Goal: Complete application form

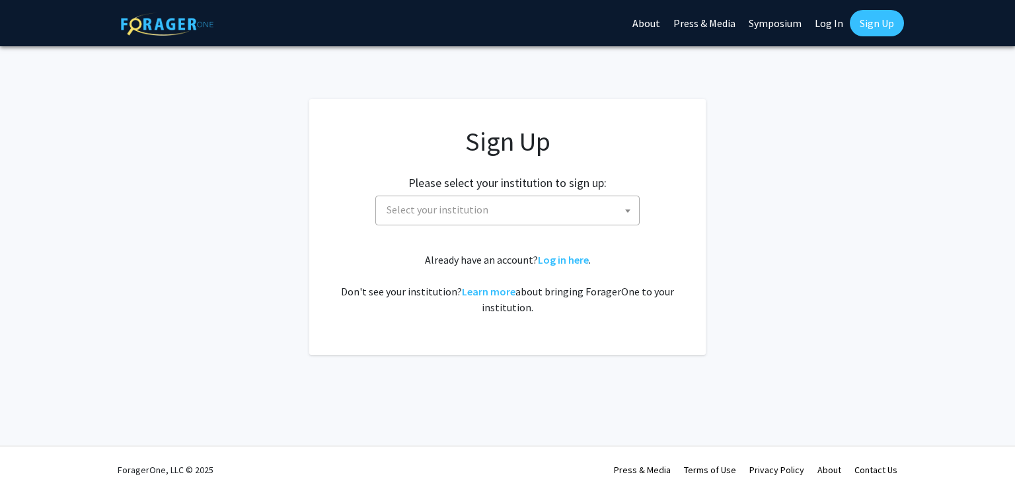
click at [519, 213] on span "Select your institution" at bounding box center [510, 209] width 258 height 27
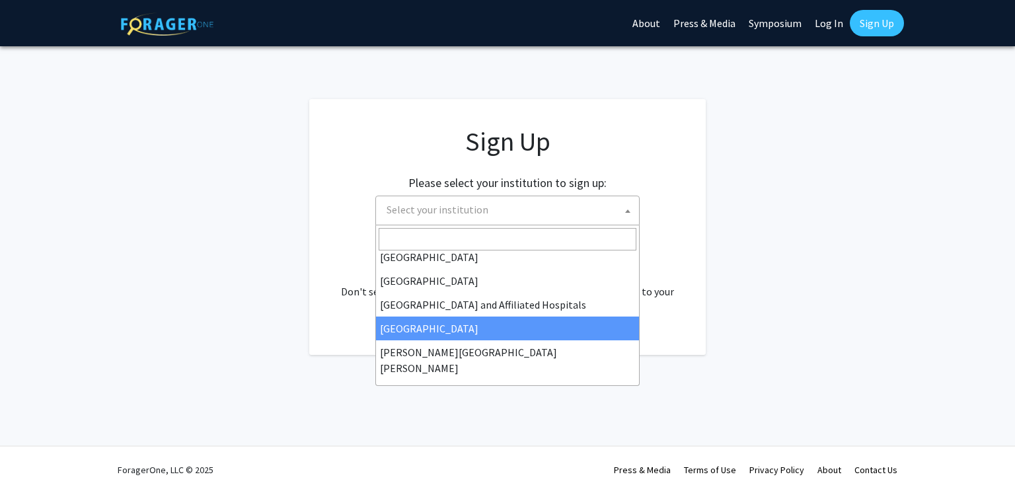
scroll to position [174, 0]
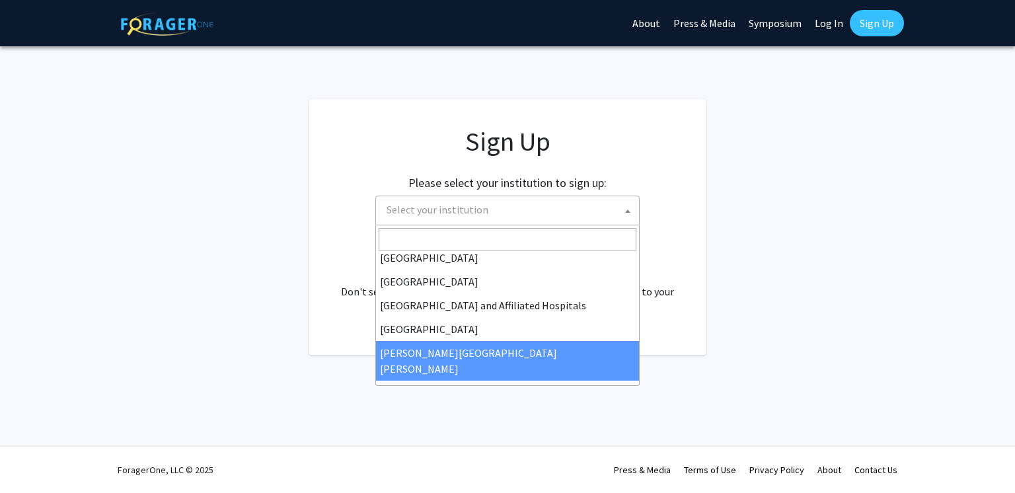
select select "1"
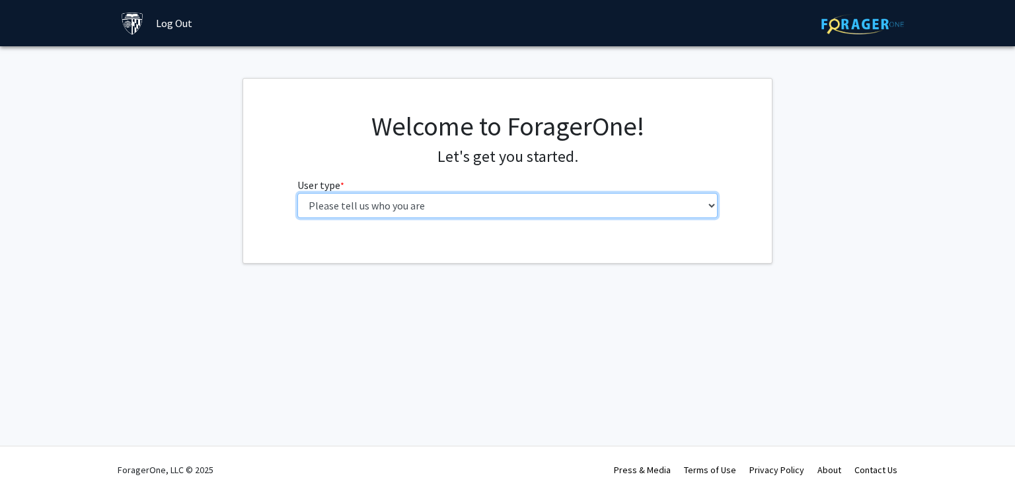
click at [519, 206] on select "Please tell us who you are Undergraduate Student Master's Student Doctoral Cand…" at bounding box center [507, 205] width 421 height 25
select select "2: masters"
click at [297, 193] on select "Please tell us who you are Undergraduate Student Master's Student Doctoral Cand…" at bounding box center [507, 205] width 421 height 25
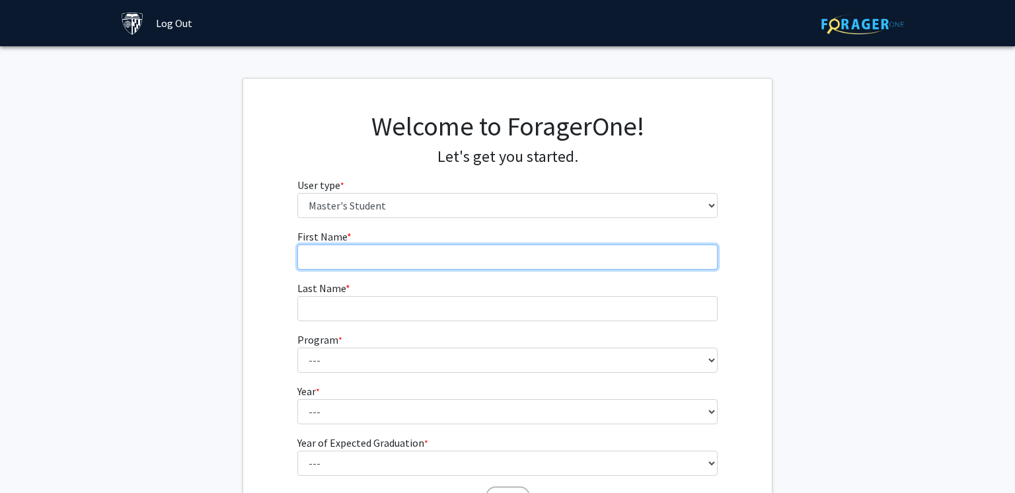
click at [498, 246] on input "First Name * required" at bounding box center [507, 256] width 421 height 25
type input "Amy"
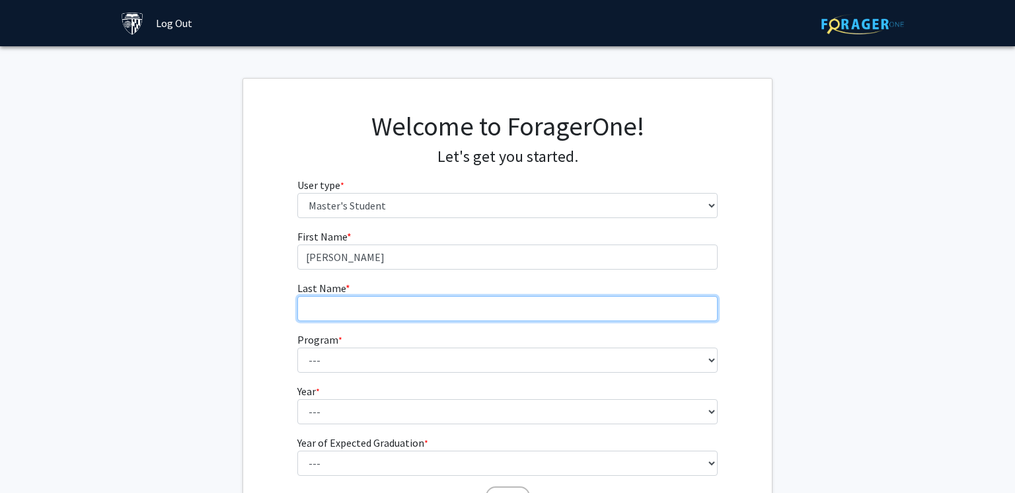
type input "Mikolajczyk"
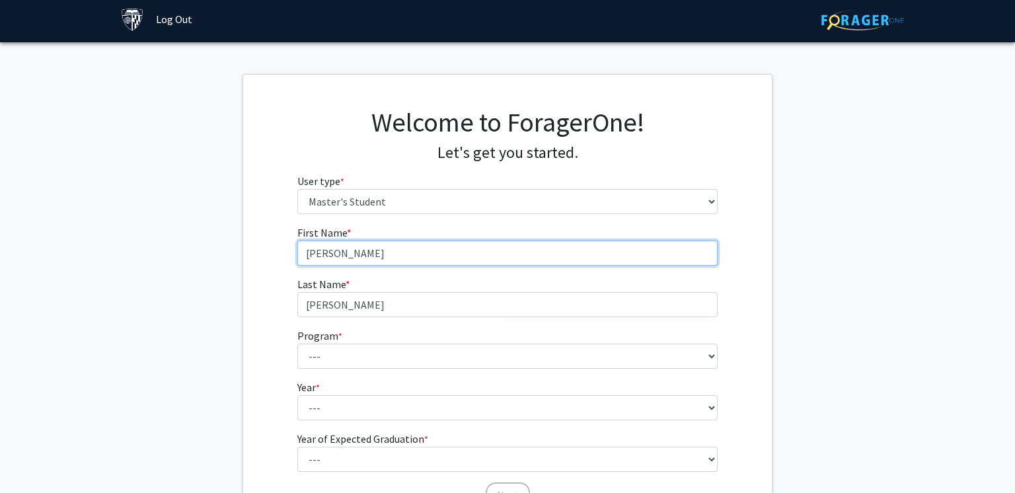
scroll to position [90, 0]
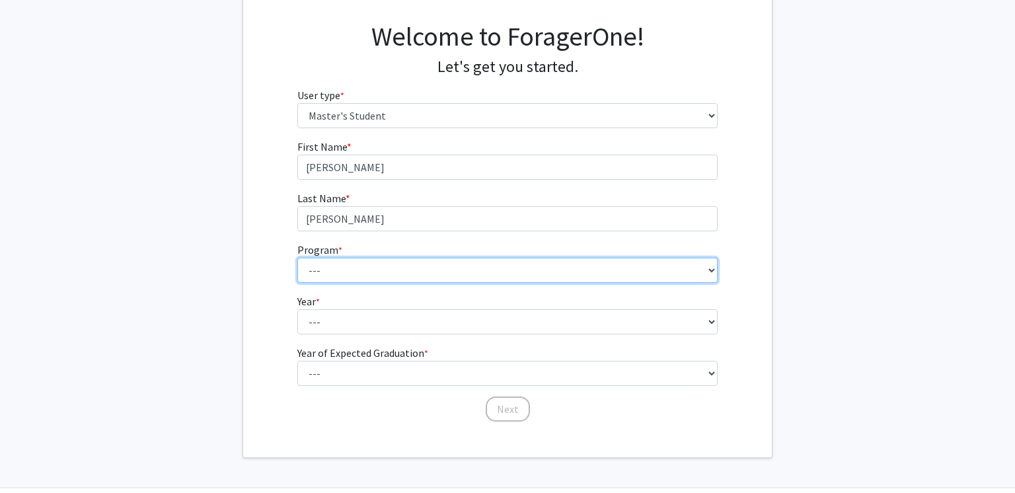
click at [389, 276] on select "--- Anatomy Education Applied and Computational Mathematics Applied Biomedical …" at bounding box center [507, 270] width 421 height 25
click at [389, 275] on select "--- Anatomy Education Applied and Computational Mathematics Applied Biomedical …" at bounding box center [507, 270] width 421 height 25
select select "52: 41"
click at [297, 258] on select "--- Anatomy Education Applied and Computational Mathematics Applied Biomedical …" at bounding box center [507, 270] width 421 height 25
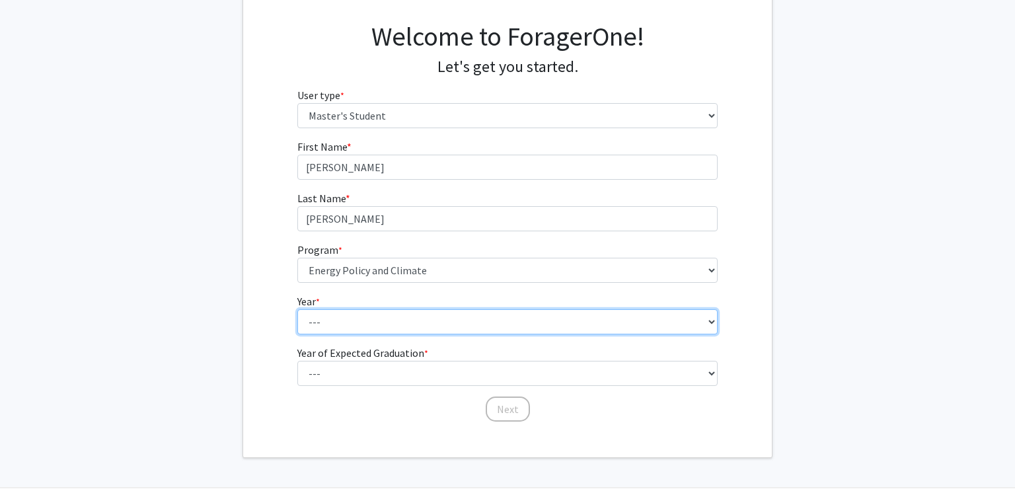
click at [336, 326] on select "--- First Year Second Year" at bounding box center [507, 321] width 421 height 25
select select "2: second_year"
click at [297, 309] on select "--- First Year Second Year" at bounding box center [507, 321] width 421 height 25
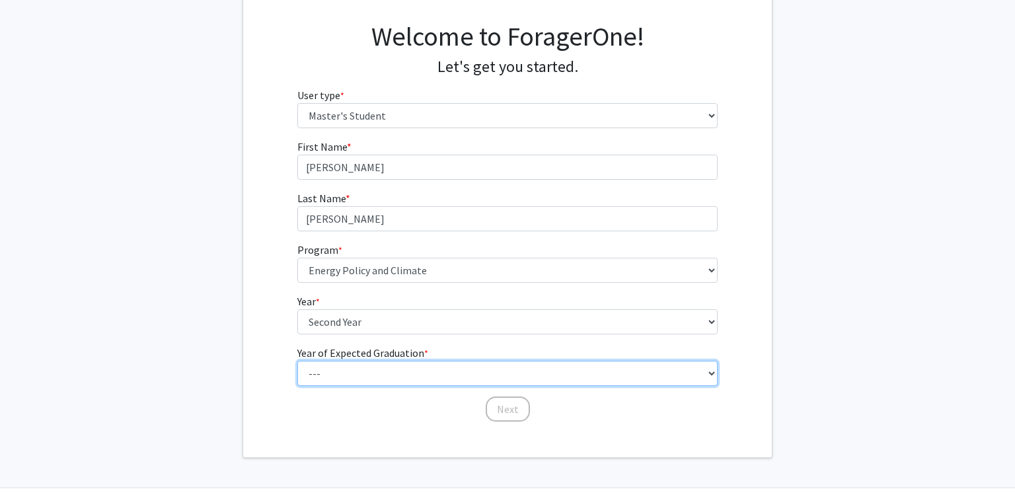
click at [329, 367] on select "--- 2025 2026 2027 2028 2029 2030 2031 2032 2033 2034" at bounding box center [507, 373] width 421 height 25
select select "2: 2026"
click at [297, 361] on select "--- 2025 2026 2027 2028 2029 2030 2031 2032 2033 2034" at bounding box center [507, 373] width 421 height 25
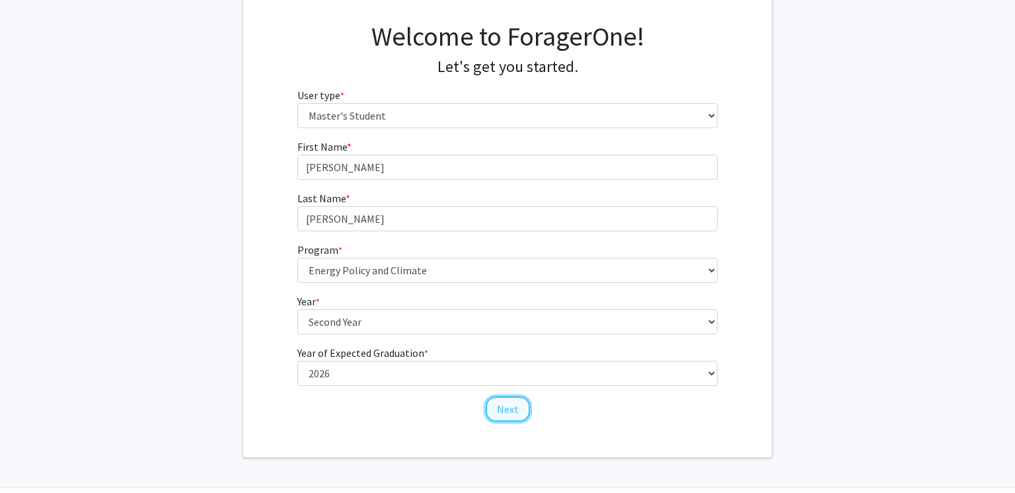
click at [517, 412] on button "Next" at bounding box center [508, 408] width 44 height 25
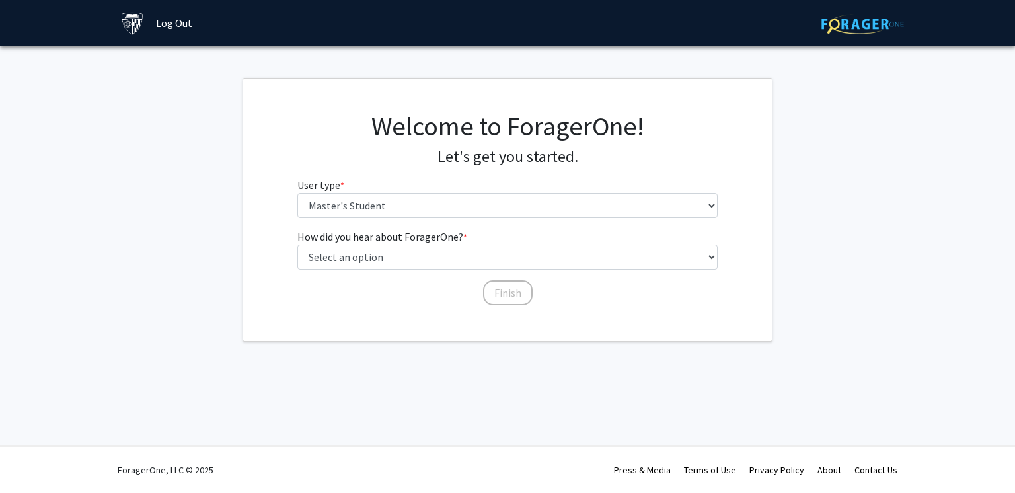
scroll to position [0, 0]
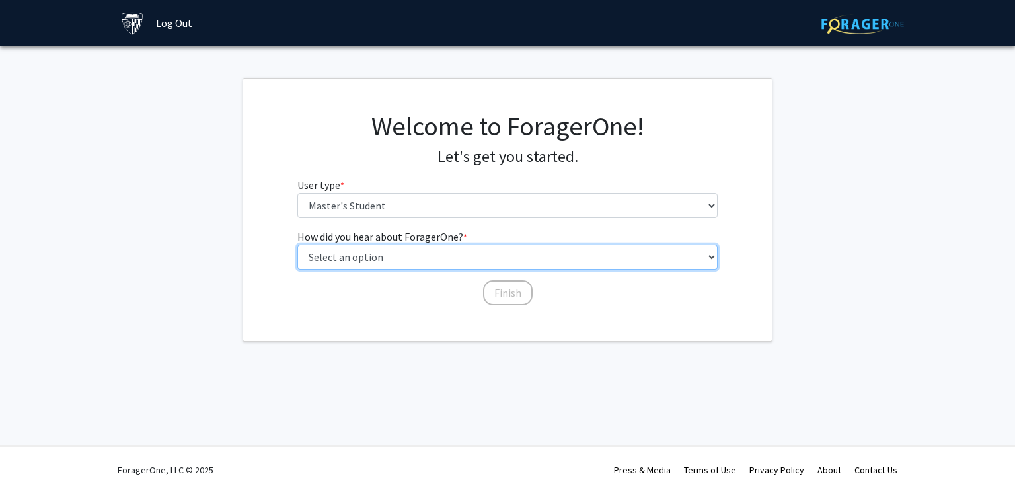
click at [412, 258] on select "Select an option Peer/student recommendation Faculty/staff recommendation Unive…" at bounding box center [507, 256] width 421 height 25
select select "3: university_website"
click at [297, 244] on select "Select an option Peer/student recommendation Faculty/staff recommendation Unive…" at bounding box center [507, 256] width 421 height 25
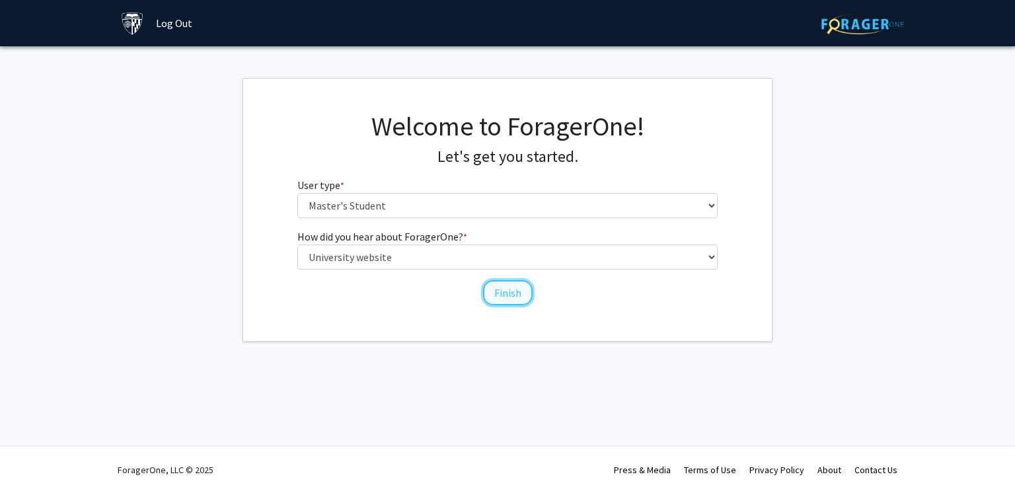
click at [496, 297] on button "Finish" at bounding box center [508, 292] width 50 height 25
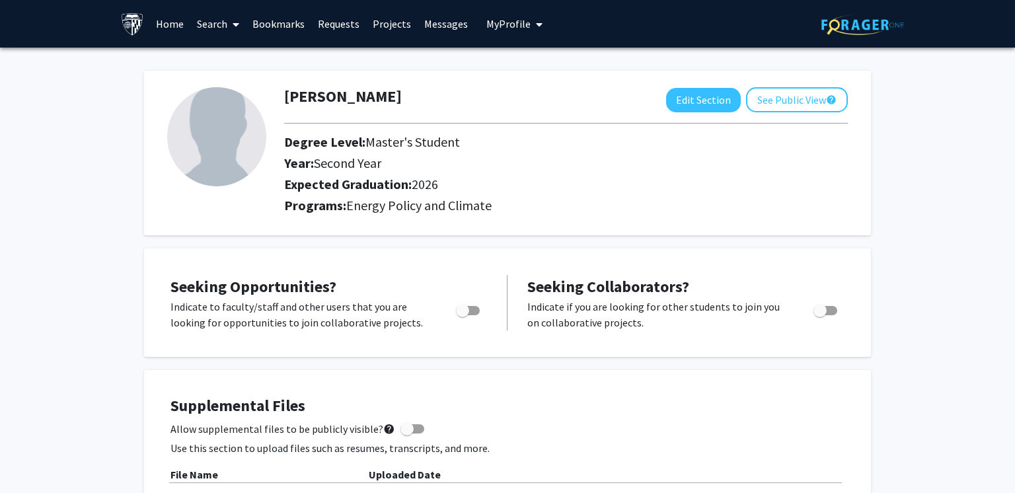
click at [470, 309] on span "Toggle" at bounding box center [468, 310] width 24 height 9
click at [463, 315] on input "Are you actively seeking opportunities?" at bounding box center [462, 315] width 1 height 1
checkbox input "true"
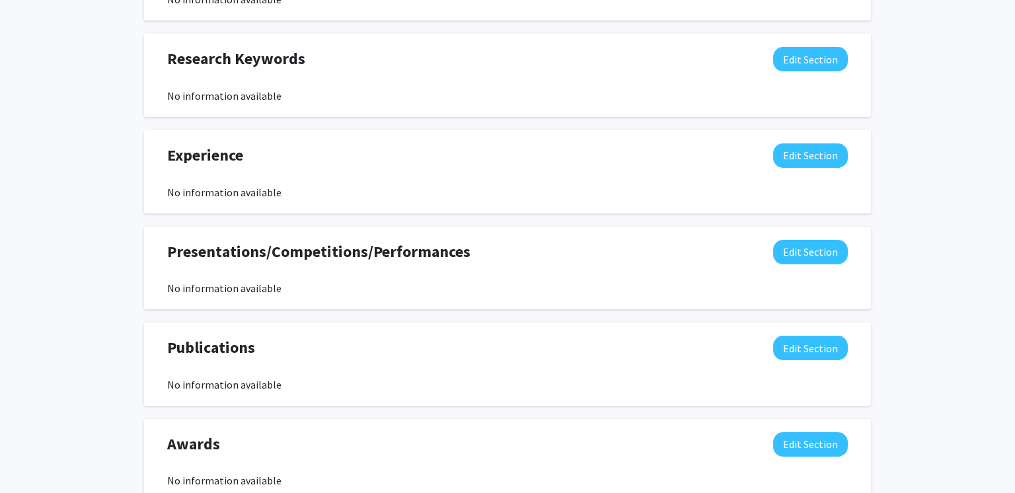
scroll to position [746, 0]
